Goal: Information Seeking & Learning: Learn about a topic

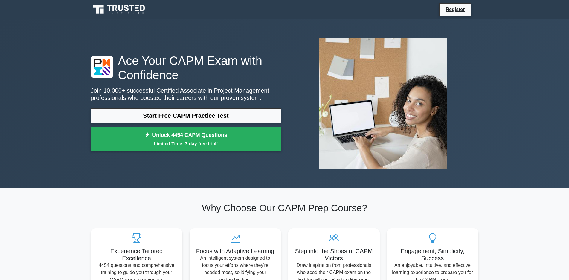
click at [121, 6] on icon at bounding box center [119, 9] width 57 height 11
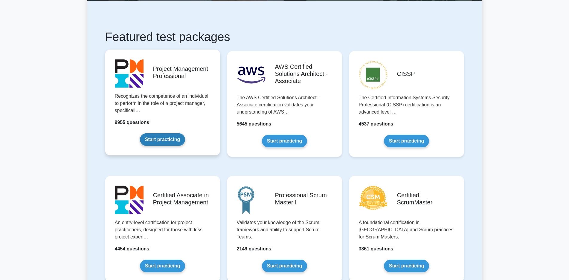
scroll to position [90, 0]
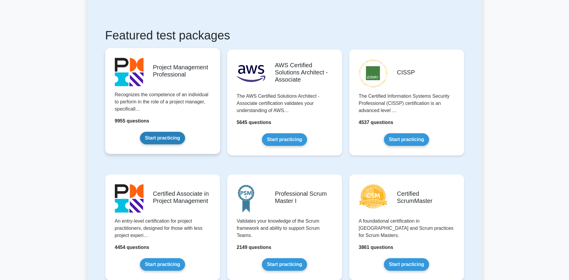
click at [172, 132] on link "Start practicing" at bounding box center [162, 138] width 45 height 13
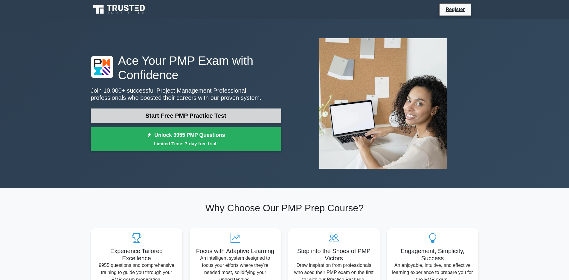
click at [211, 119] on link "Start Free PMP Practice Test" at bounding box center [186, 116] width 190 height 14
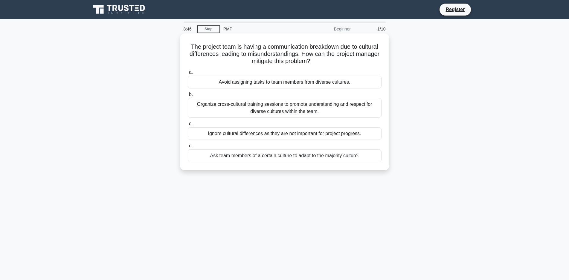
click at [271, 107] on div "Organize cross-cultural training sessions to promote understanding and respect …" at bounding box center [285, 108] width 194 height 20
click at [188, 97] on input "b. Organize cross-cultural training sessions to promote understanding and respe…" at bounding box center [188, 95] width 0 height 4
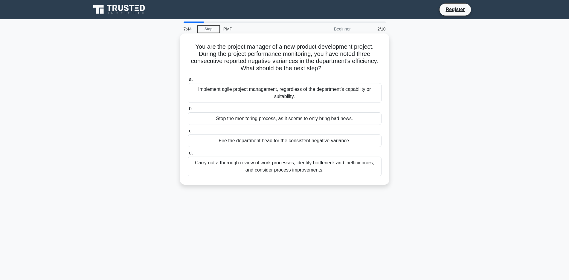
click at [246, 94] on div "Implement agile project management, regardless of the department's capability o…" at bounding box center [285, 93] width 194 height 20
click at [188, 82] on input "a. Implement agile project management, regardless of the department's capabilit…" at bounding box center [188, 80] width 0 height 4
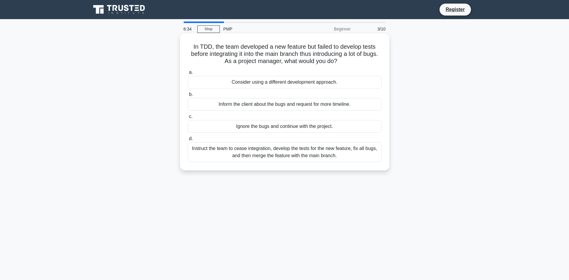
click at [308, 157] on div "Instruct the team to cease integration, develop the tests for the new feature, …" at bounding box center [285, 152] width 194 height 20
click at [188, 141] on input "d. Instruct the team to cease integration, develop the tests for the new featur…" at bounding box center [188, 139] width 0 height 4
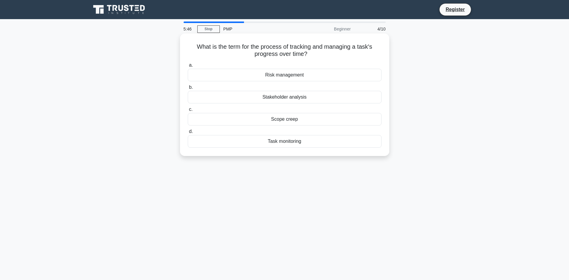
click at [308, 143] on div "Task monitoring" at bounding box center [285, 141] width 194 height 13
click at [188, 134] on input "d. Task monitoring" at bounding box center [188, 132] width 0 height 4
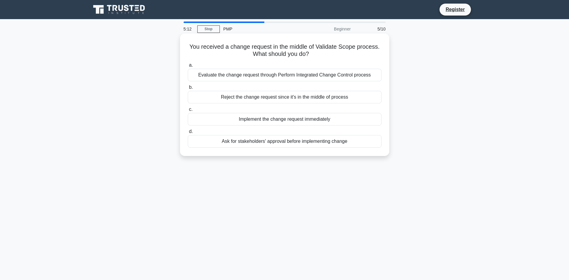
click at [269, 77] on div "Evaluate the change request through Perform Integrated Change Control process" at bounding box center [285, 75] width 194 height 13
click at [188, 67] on input "a. Evaluate the change request through Perform Integrated Change Control process" at bounding box center [188, 65] width 0 height 4
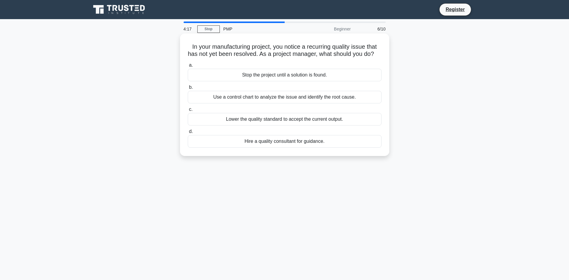
click at [263, 104] on div "Use a control chart to analyze the issue and identify the root cause." at bounding box center [285, 97] width 194 height 13
click at [188, 89] on input "b. Use a control chart to analyze the issue and identify the root cause." at bounding box center [188, 88] width 0 height 4
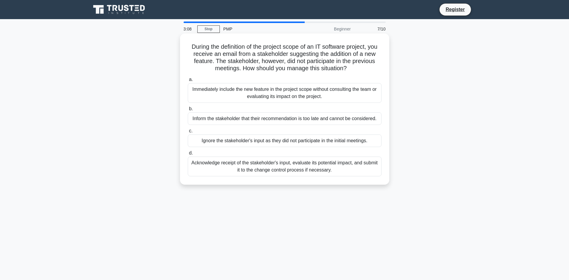
click at [315, 167] on div "Acknowledge receipt of the stakeholder's input, evaluate its potential impact, …" at bounding box center [285, 167] width 194 height 20
click at [188, 155] on input "d. Acknowledge receipt of the stakeholder's input, evaluate its potential impac…" at bounding box center [188, 153] width 0 height 4
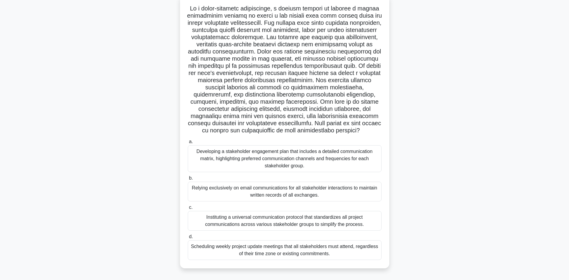
scroll to position [43, 0]
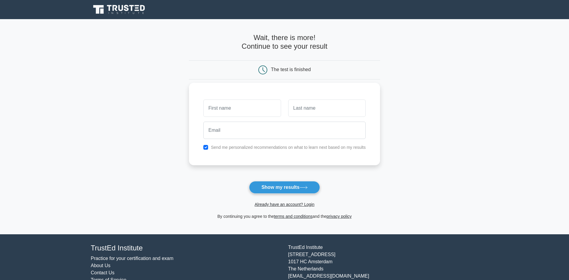
click at [220, 112] on input "text" at bounding box center [241, 108] width 77 height 17
click at [270, 188] on button "Show my results" at bounding box center [284, 187] width 71 height 13
type input "ة"
type input "[PERSON_NAME]"
click at [328, 114] on input "text" at bounding box center [326, 108] width 77 height 17
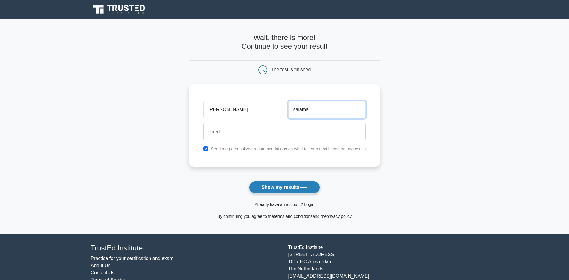
type input "salama"
click at [288, 188] on button "Show my results" at bounding box center [284, 187] width 71 height 13
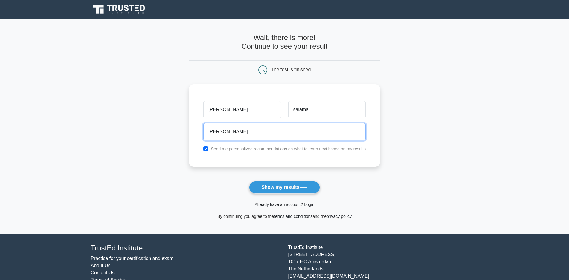
type input "[PERSON_NAME][EMAIL_ADDRESS][PERSON_NAME][PERSON_NAME][DOMAIN_NAME]"
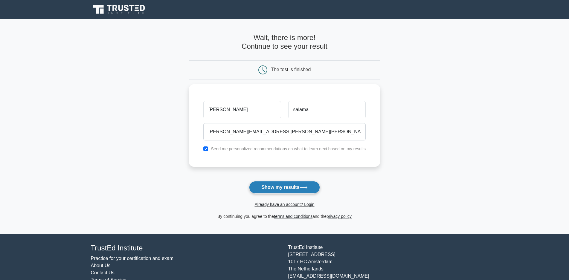
click at [282, 186] on button "Show my results" at bounding box center [284, 187] width 71 height 13
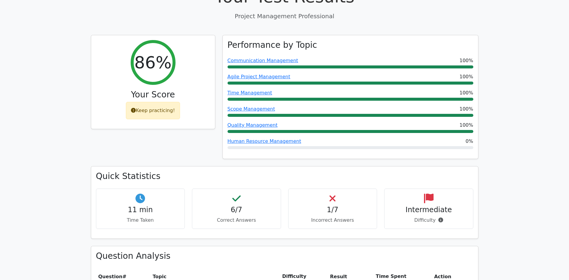
scroll to position [239, 0]
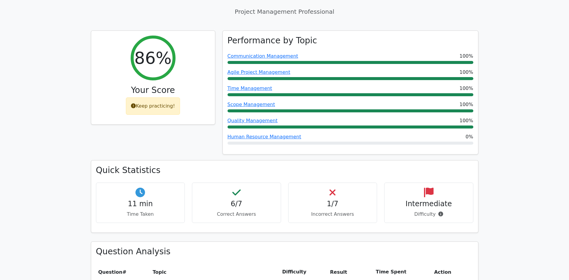
click at [335, 200] on h4 "1/7" at bounding box center [332, 204] width 79 height 9
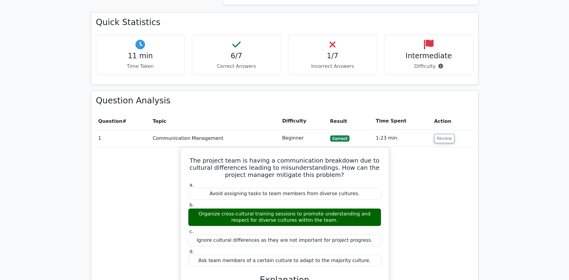
scroll to position [419, 0]
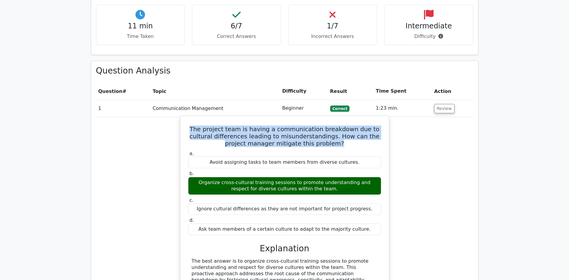
drag, startPoint x: 187, startPoint y: 99, endPoint x: 339, endPoint y: 117, distance: 153.0
click at [339, 126] on h5 "The project team is having a communication breakdown due to cultural difference…" at bounding box center [285, 137] width 194 height 22
copy h5 "The project team is having a communication breakdown due to cultural difference…"
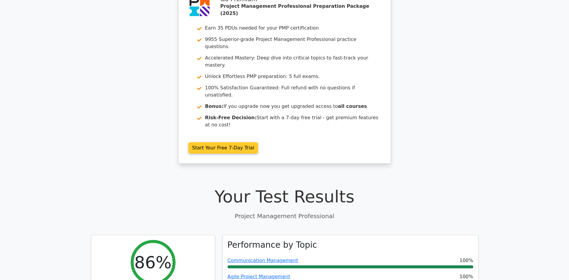
scroll to position [30, 0]
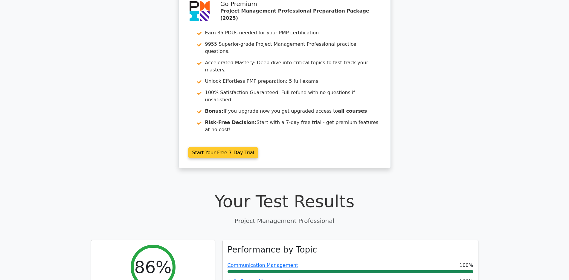
click at [207, 147] on link "Start Your Free 7-Day Trial" at bounding box center [223, 152] width 70 height 11
